Goal: Browse casually

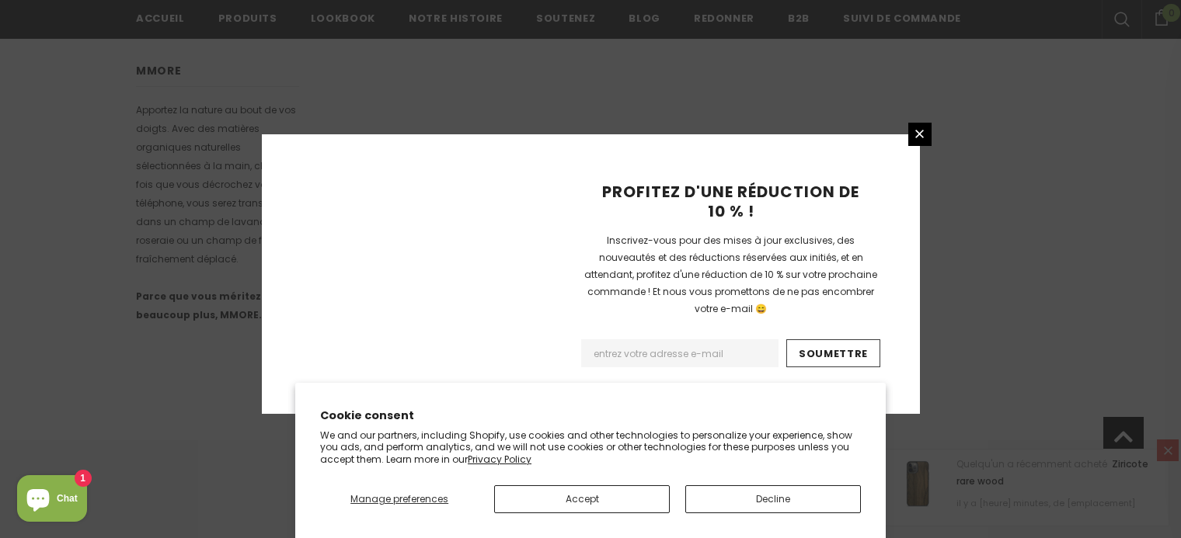
scroll to position [1091, 0]
